Goal: Information Seeking & Learning: Learn about a topic

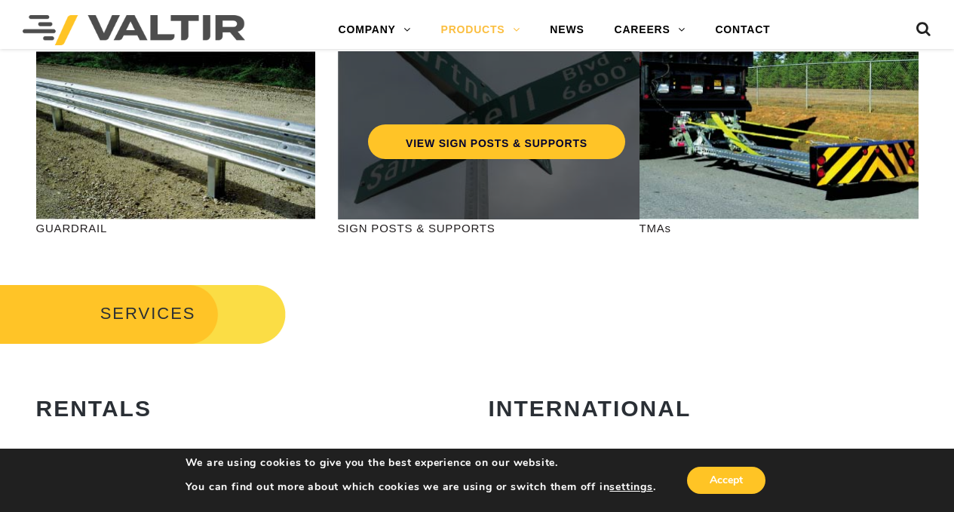
scroll to position [604, 0]
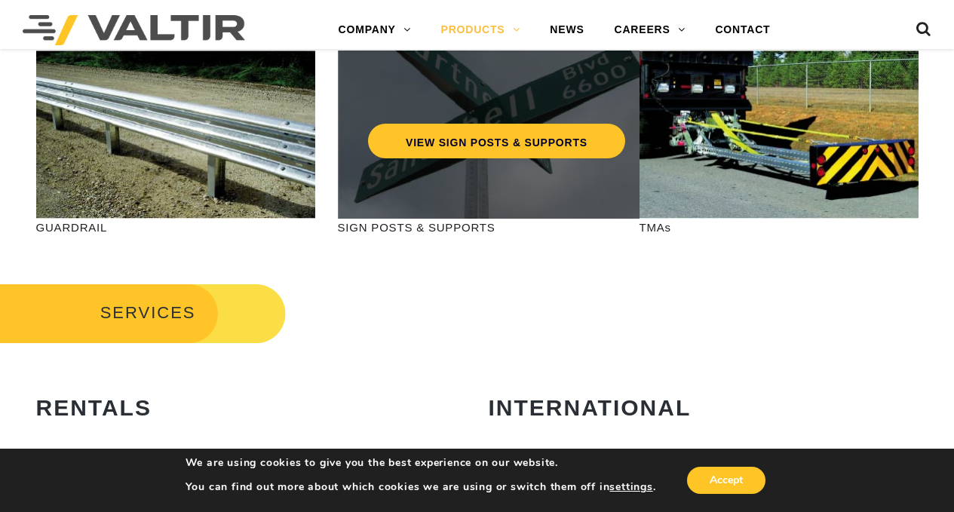
click at [417, 184] on div "VIEW SIGN POSTS & SUPPORTS" at bounding box center [497, 135] width 318 height 168
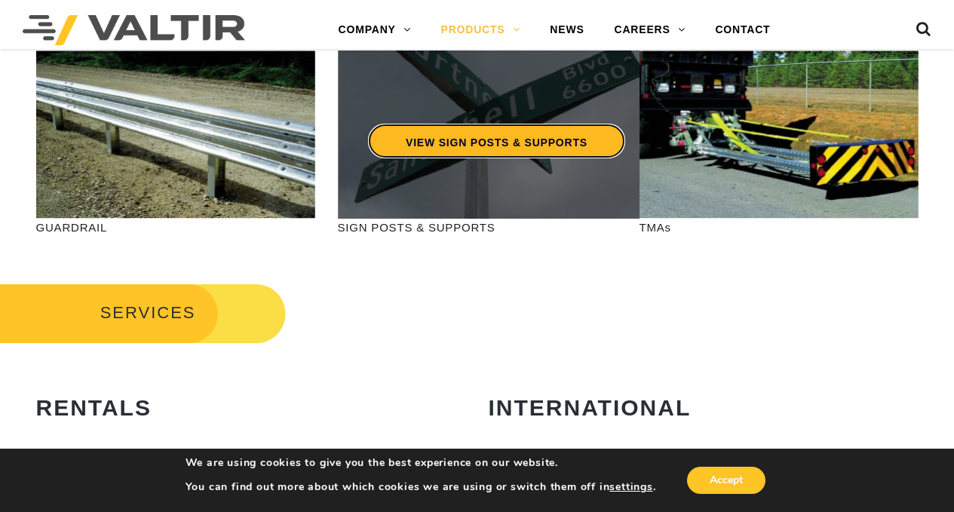
click at [438, 140] on link "VIEW SIGN POSTS & SUPPORTS" at bounding box center [496, 141] width 257 height 35
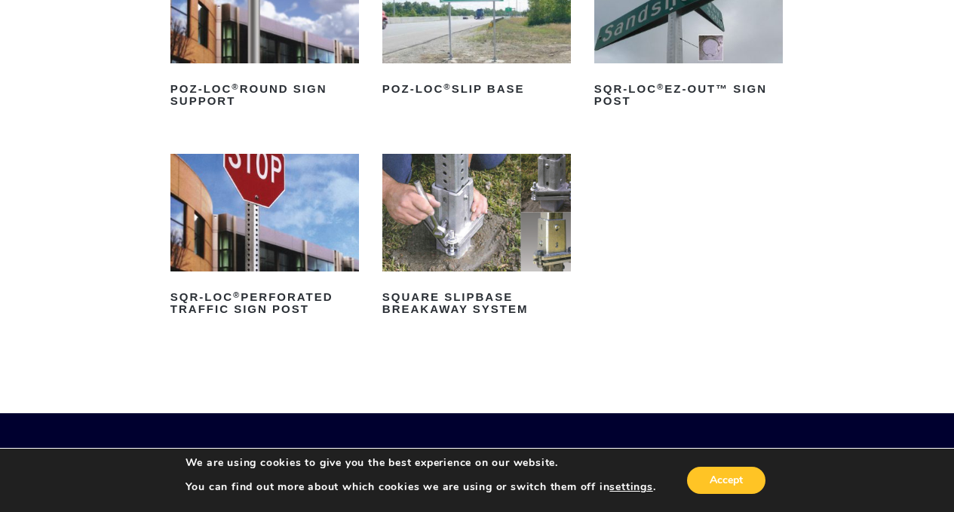
scroll to position [302, 0]
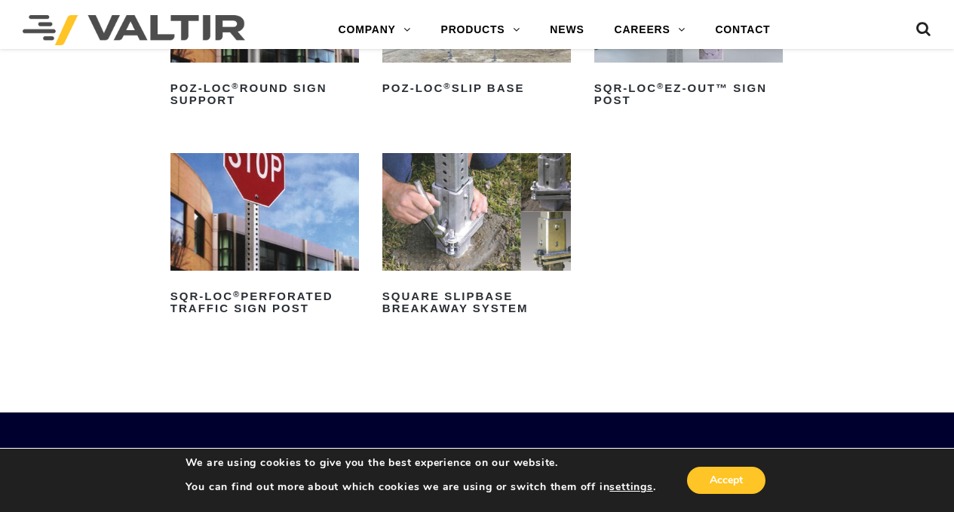
click at [263, 232] on img at bounding box center [265, 212] width 189 height 118
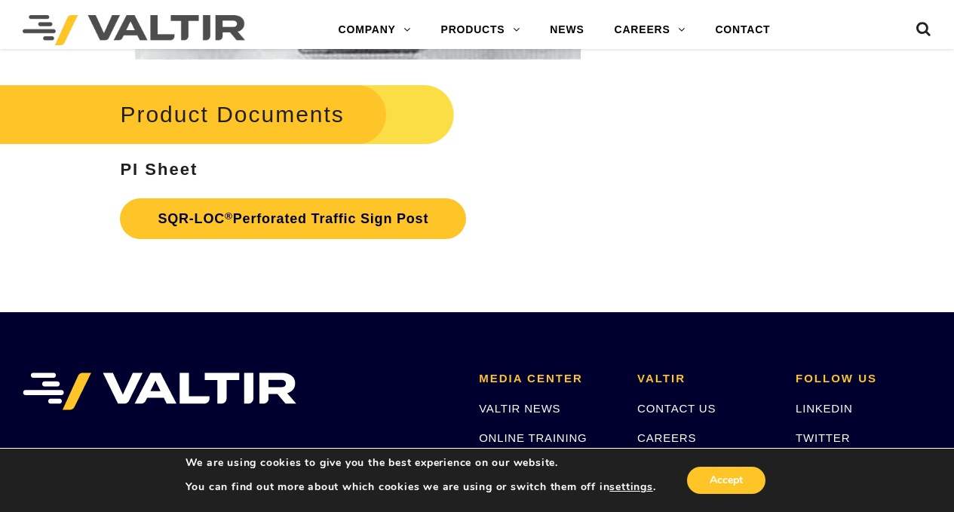
scroll to position [2716, 0]
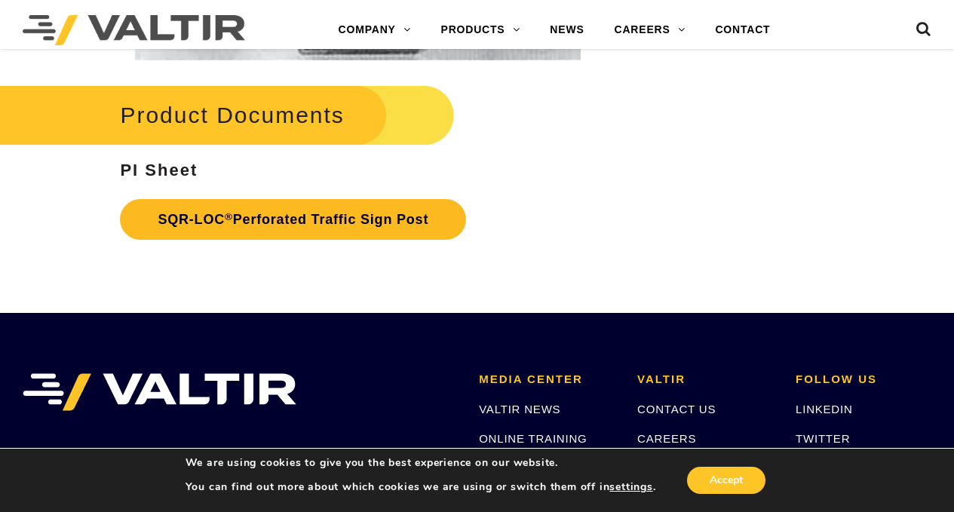
click at [260, 220] on link "SQR-LOC ® Perforated Traffic Sign Post" at bounding box center [293, 219] width 346 height 41
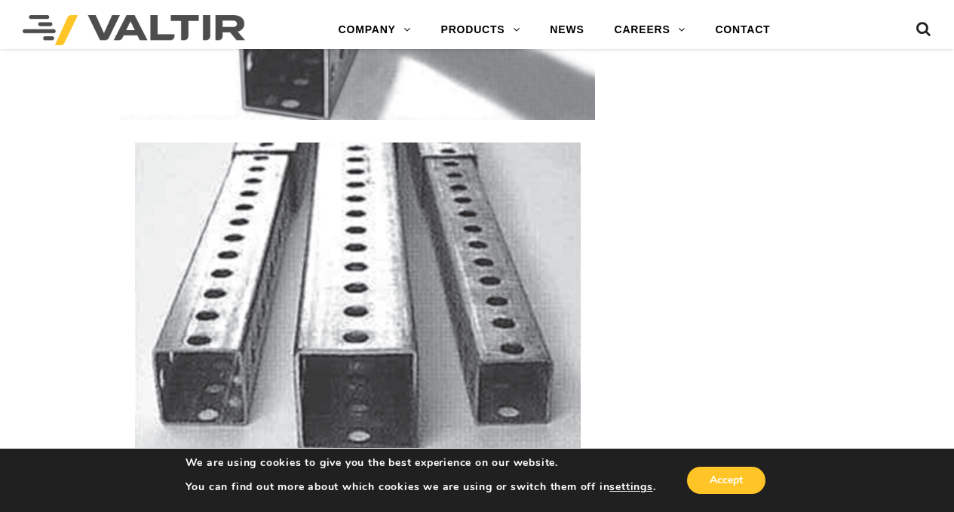
scroll to position [2263, 0]
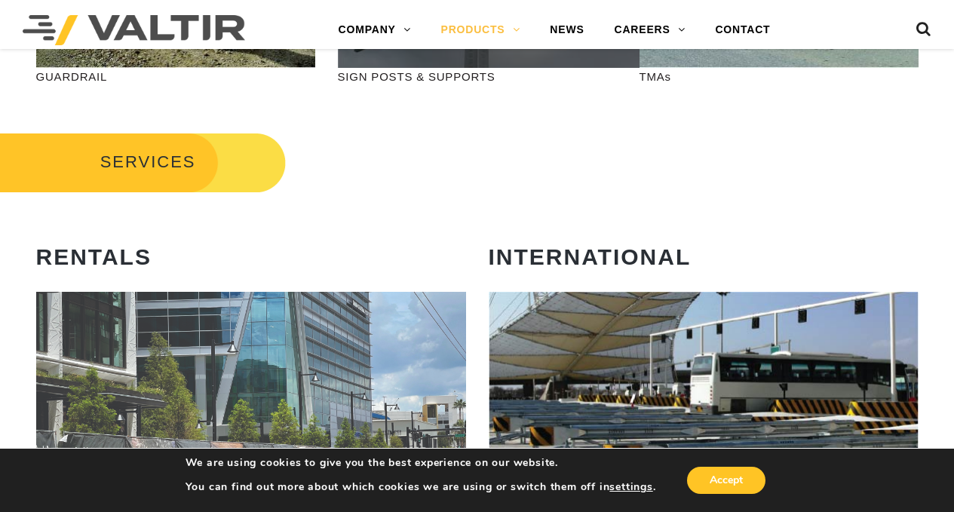
scroll to position [604, 0]
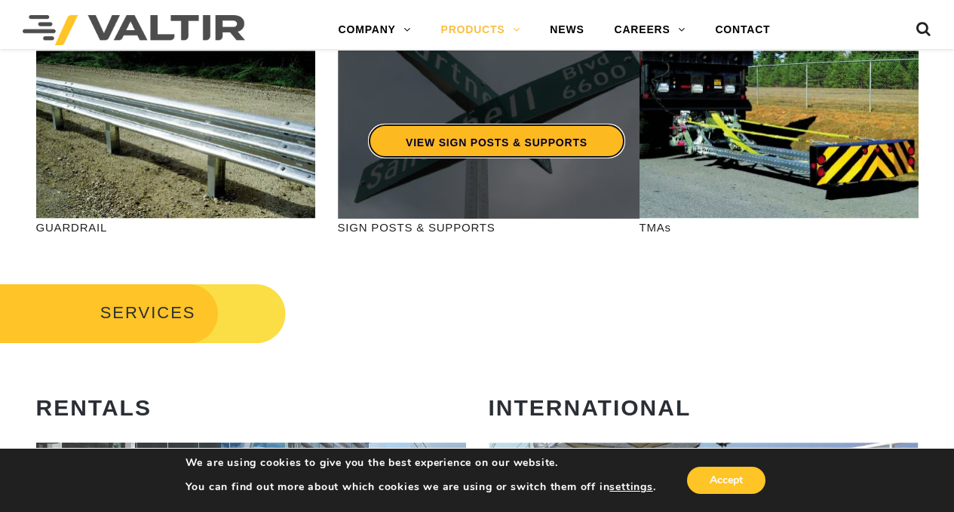
click at [505, 144] on link "VIEW SIGN POSTS & SUPPORTS" at bounding box center [496, 141] width 257 height 35
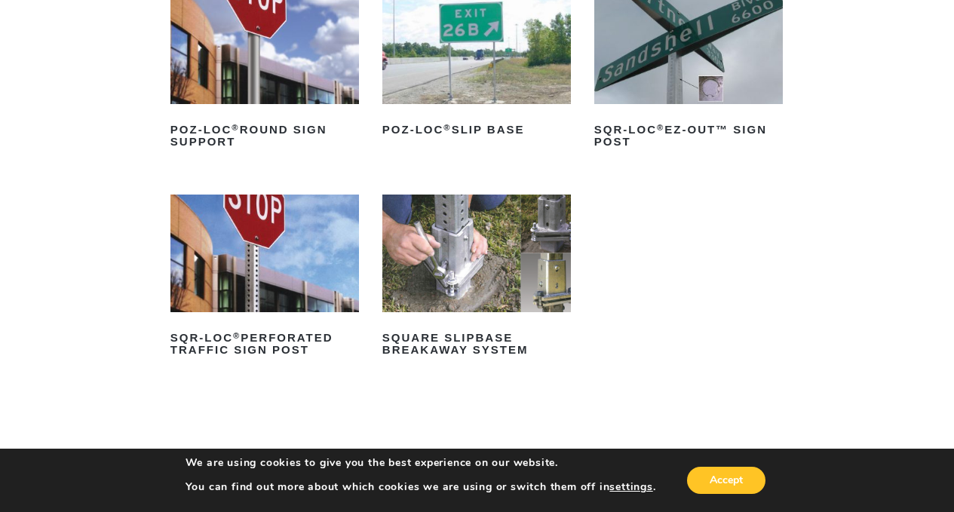
scroll to position [302, 0]
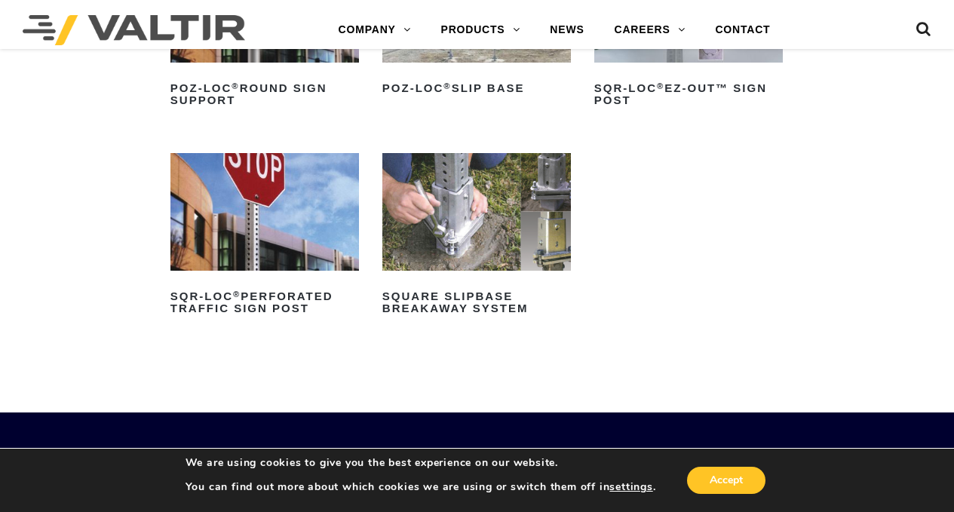
click at [508, 246] on img at bounding box center [476, 212] width 189 height 118
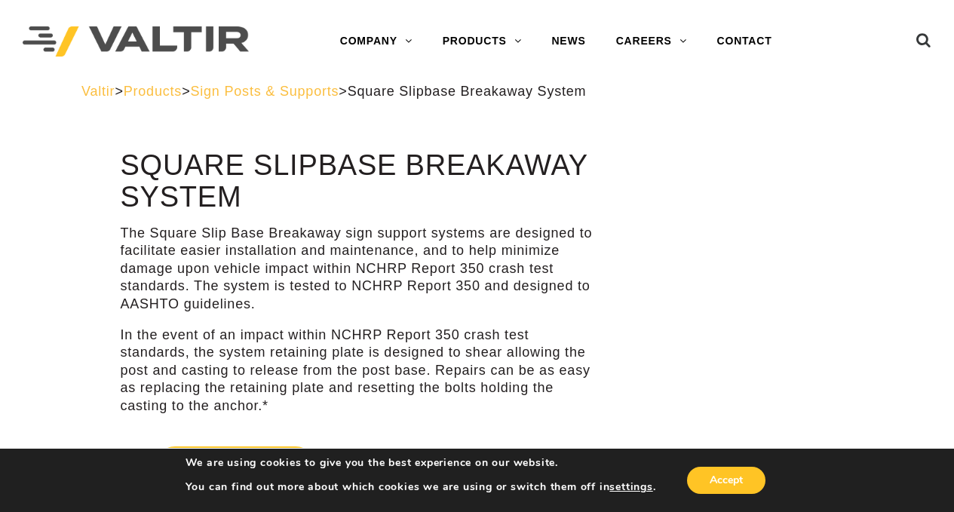
click at [257, 88] on span "Sign Posts & Supports" at bounding box center [264, 91] width 149 height 15
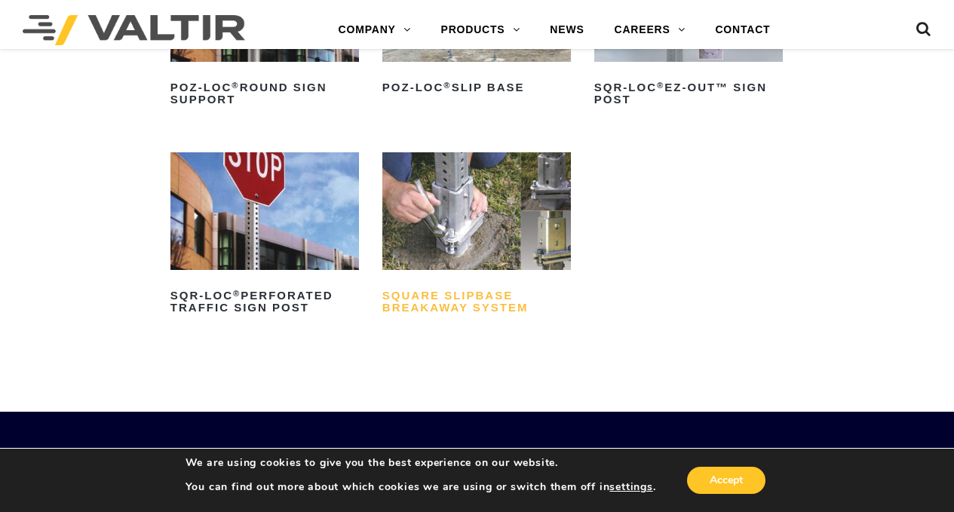
scroll to position [302, 0]
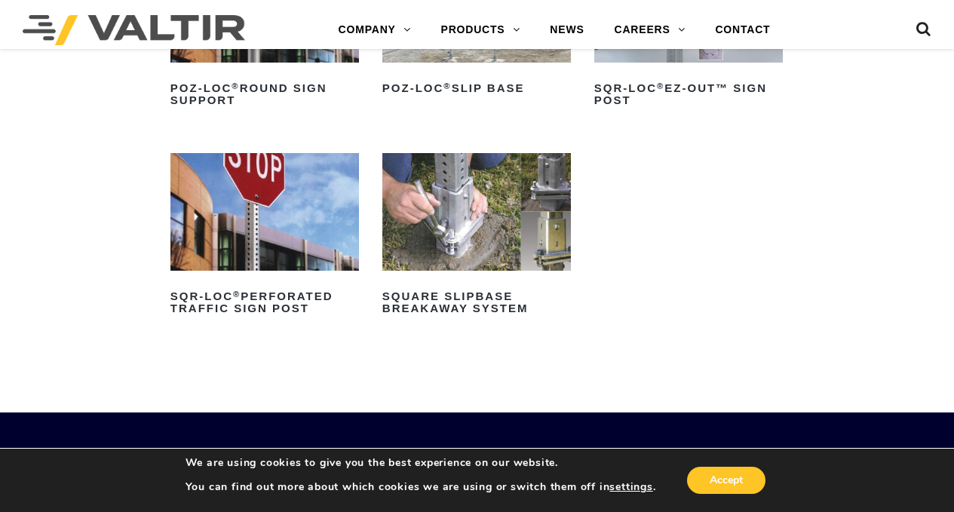
click at [251, 215] on img at bounding box center [265, 212] width 189 height 118
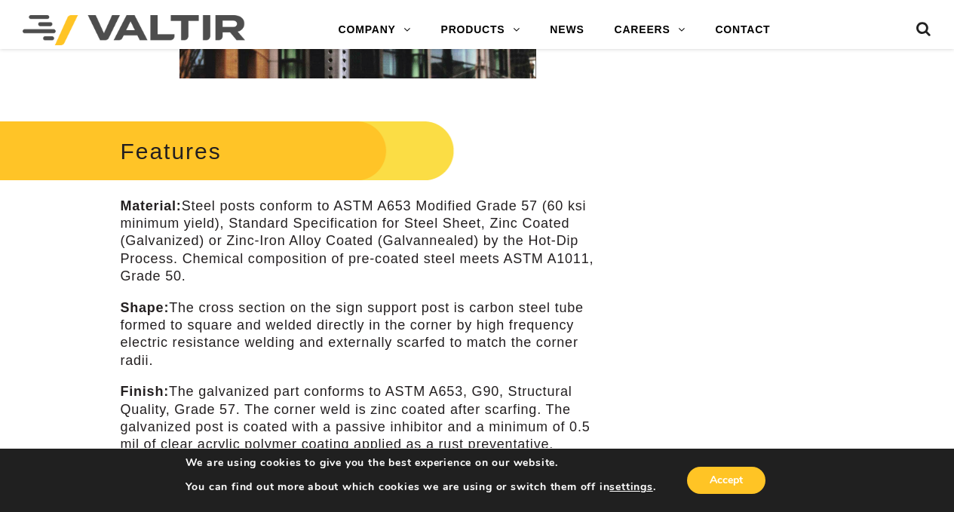
scroll to position [453, 0]
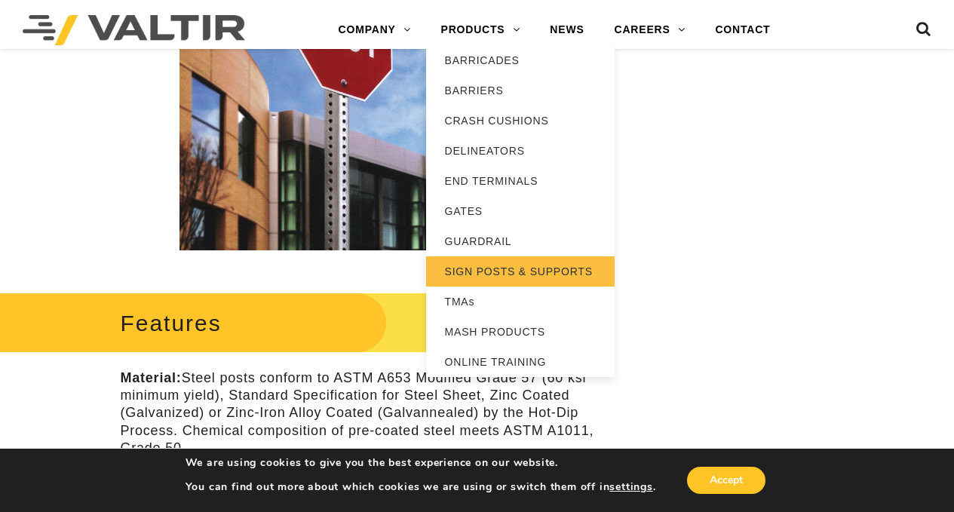
click at [475, 272] on link "SIGN POSTS & SUPPORTS" at bounding box center [520, 272] width 189 height 30
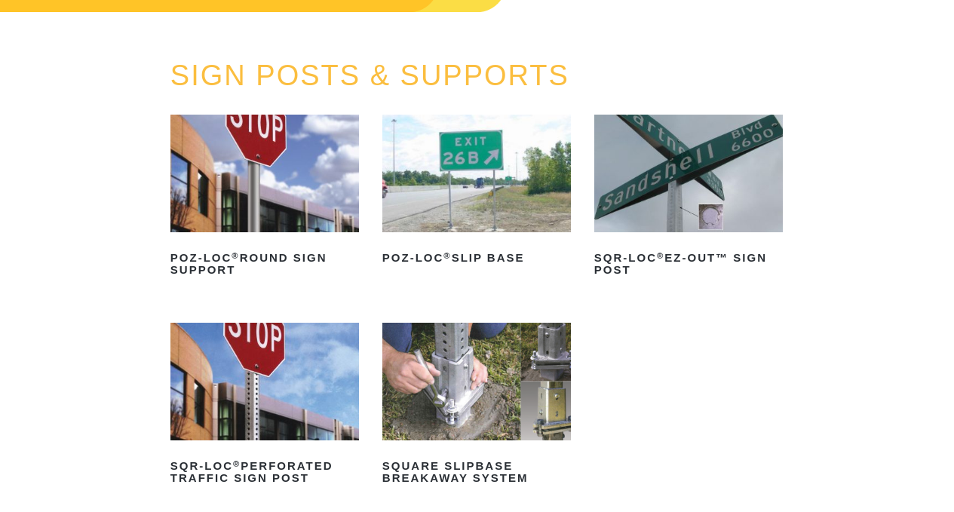
scroll to position [151, 0]
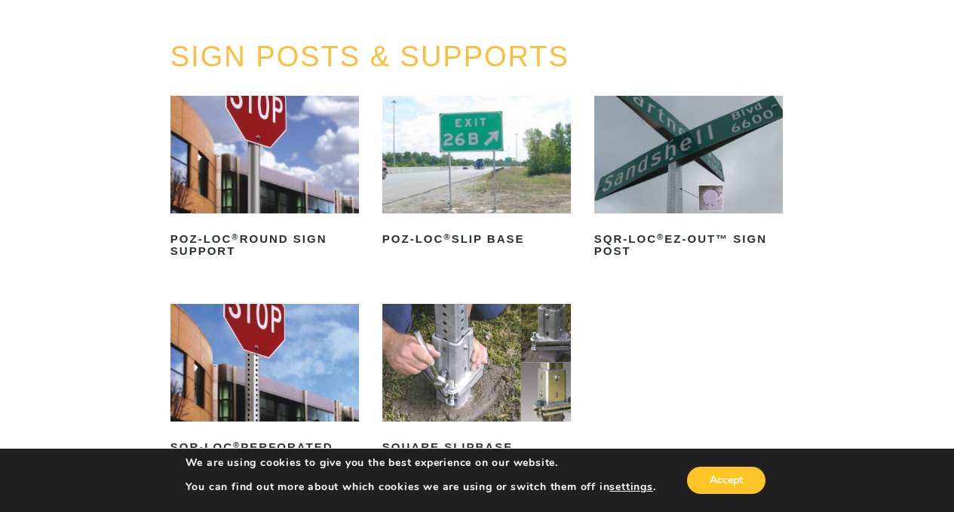
click at [671, 171] on img at bounding box center [688, 155] width 189 height 118
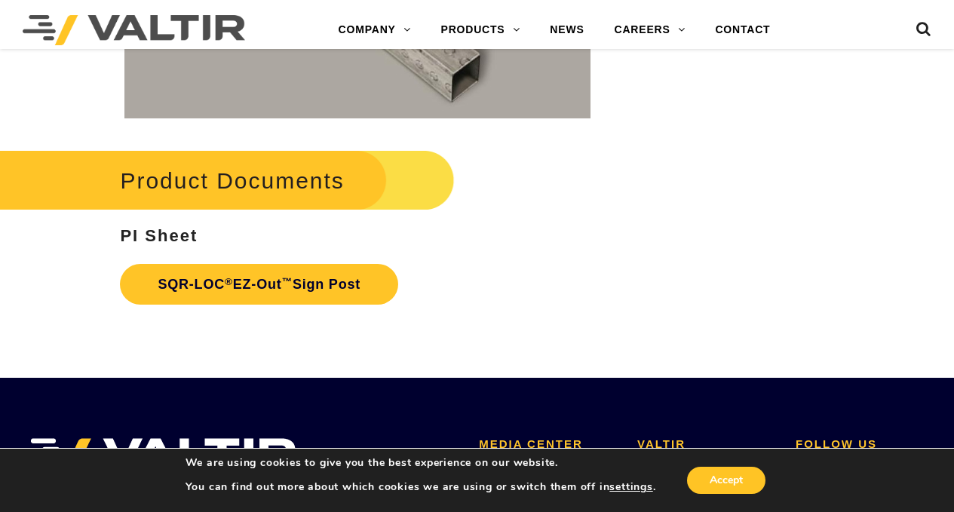
scroll to position [2414, 0]
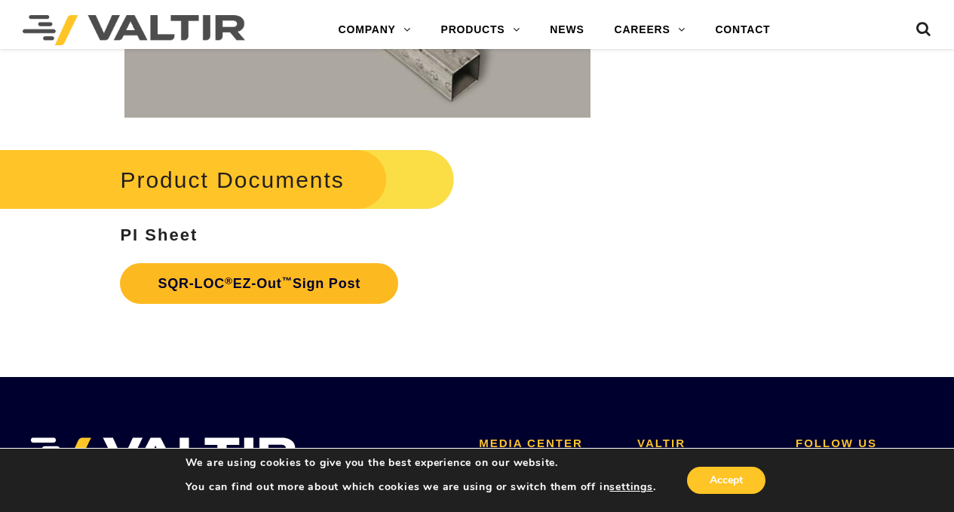
click at [289, 278] on sup "™" at bounding box center [287, 280] width 11 height 11
